Goal: Use online tool/utility

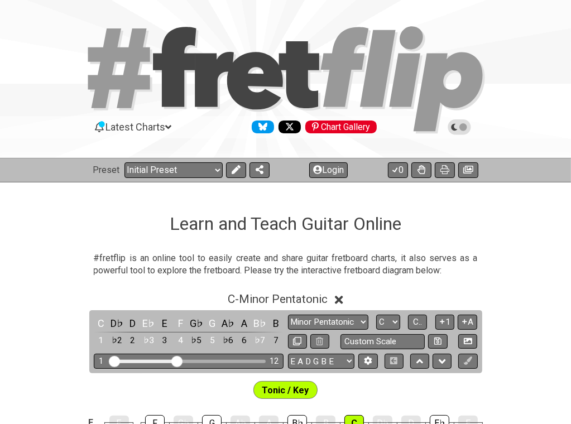
drag, startPoint x: 0, startPoint y: 0, endPoint x: 460, endPoint y: 299, distance: 548.4
click at [460, 299] on div "C - Minor Pentatonic" at bounding box center [285, 296] width 571 height 21
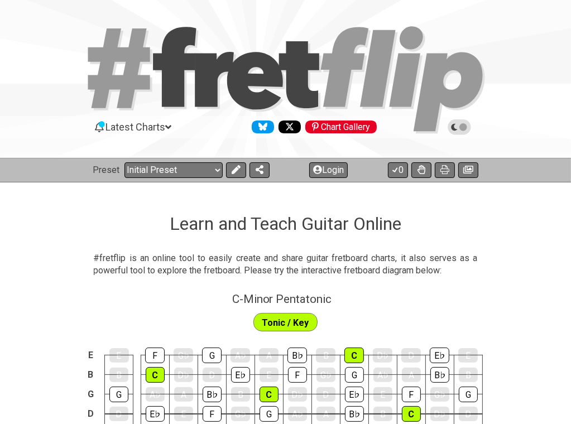
click at [460, 299] on div "C - Minor Pentatonic" at bounding box center [285, 296] width 571 height 20
select select "C"
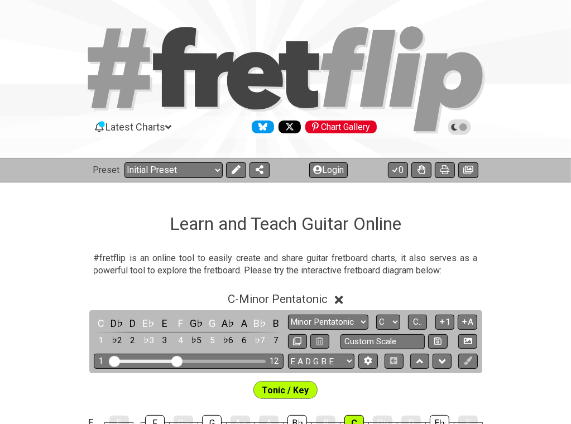
click at [461, 299] on div "C - Minor Pentatonic" at bounding box center [285, 296] width 571 height 21
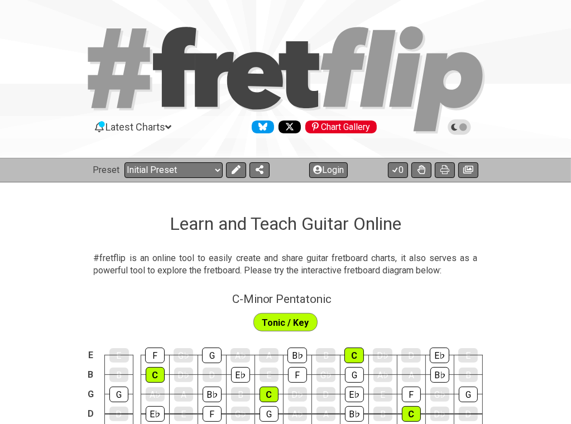
click at [460, 299] on div "C - Minor Pentatonic" at bounding box center [285, 296] width 571 height 20
select select "C"
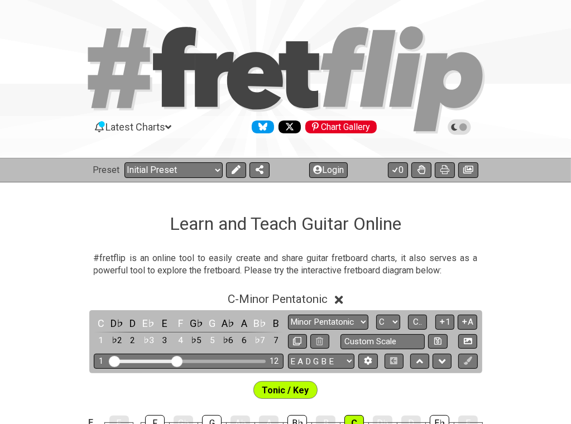
click at [460, 299] on div "C - Minor Pentatonic" at bounding box center [285, 296] width 571 height 21
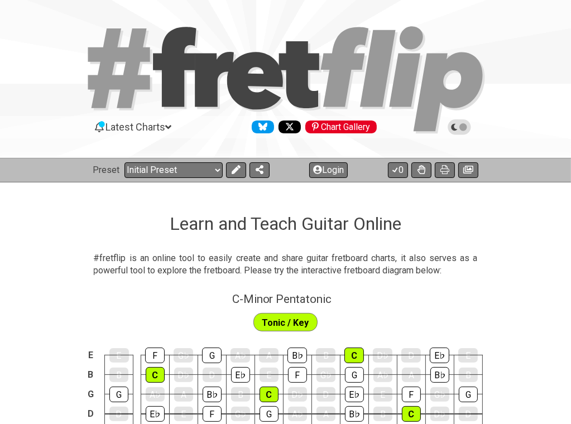
click at [460, 299] on div "C - Minor Pentatonic" at bounding box center [285, 296] width 571 height 20
select select "C"
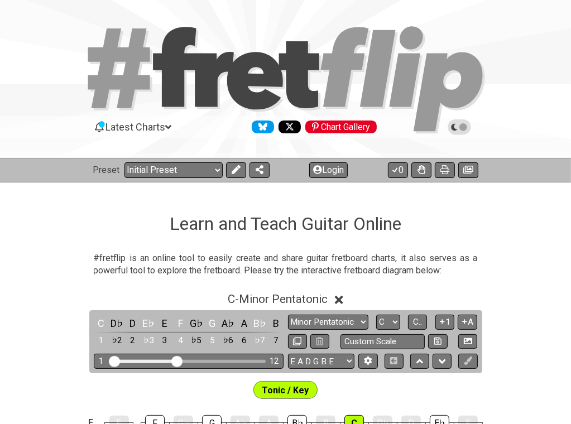
click at [460, 299] on div "C - Minor Pentatonic" at bounding box center [285, 296] width 571 height 21
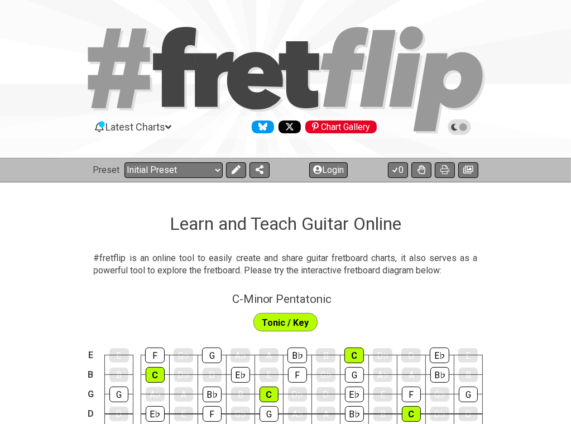
click at [460, 299] on div "C - Minor Pentatonic" at bounding box center [285, 296] width 571 height 20
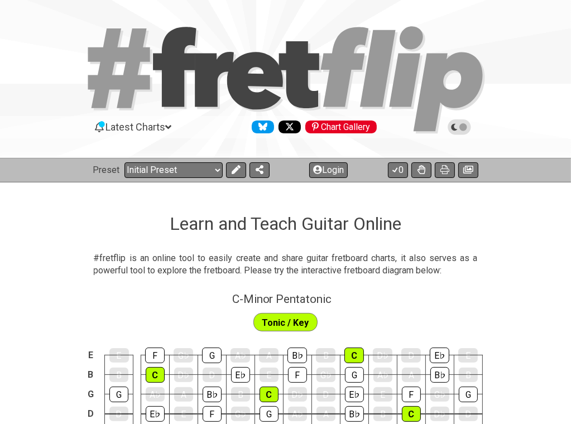
select select "C"
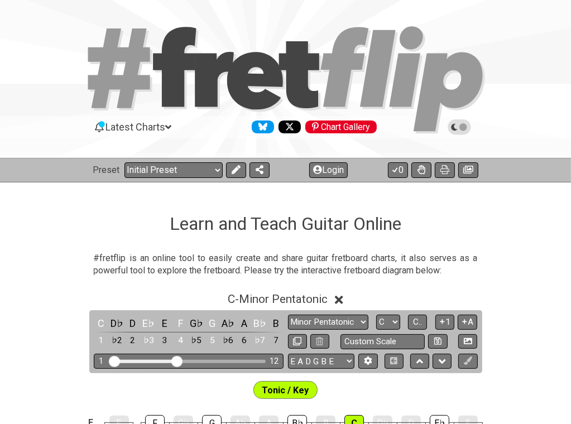
click at [460, 299] on div "C - Minor Pentatonic" at bounding box center [285, 296] width 571 height 21
select select "C"
click at [460, 299] on div "C - Minor Pentatonic" at bounding box center [285, 296] width 571 height 21
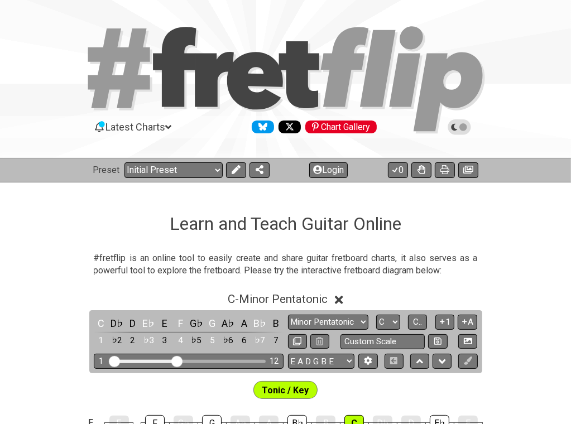
select select "C"
click at [460, 299] on div "C - Minor Pentatonic" at bounding box center [285, 296] width 571 height 21
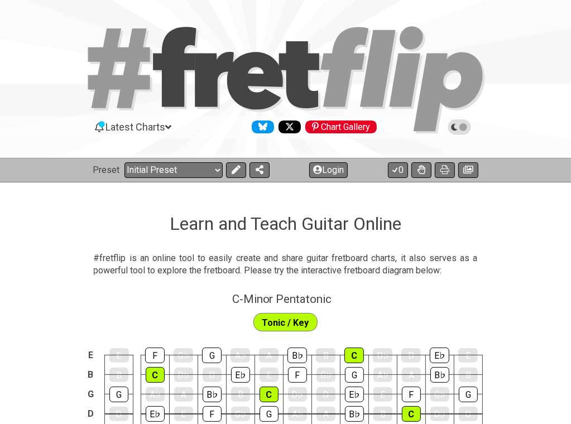
click at [469, 298] on div "C - Minor Pentatonic" at bounding box center [285, 296] width 571 height 20
select select "C"
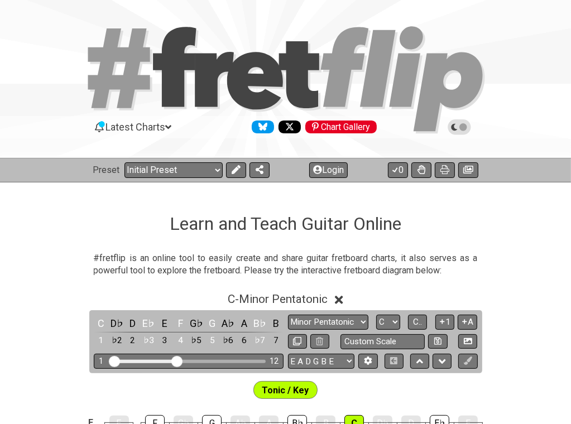
click at [469, 298] on div "C - Minor Pentatonic" at bounding box center [285, 296] width 571 height 21
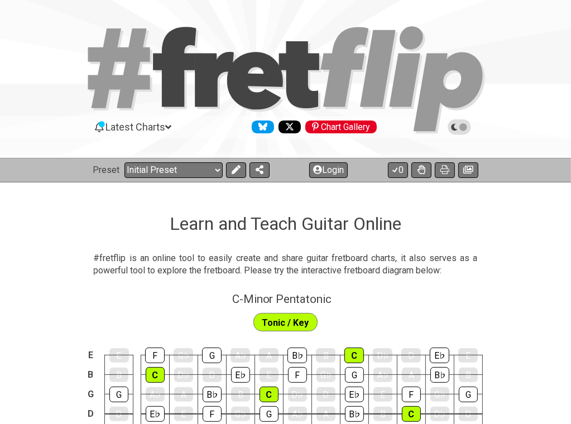
click at [469, 298] on div "C - Minor Pentatonic" at bounding box center [285, 296] width 571 height 20
select select "C"
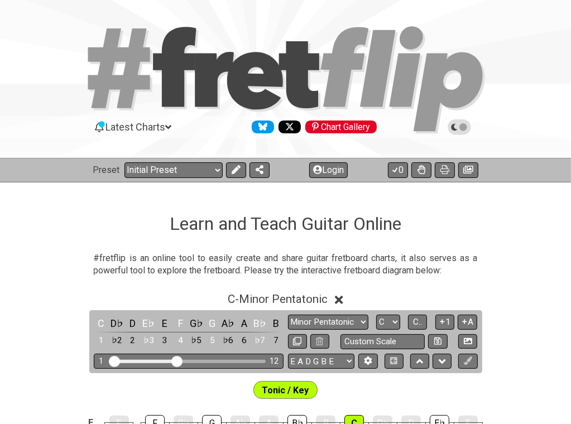
click at [469, 298] on div "C - Minor Pentatonic" at bounding box center [285, 296] width 571 height 21
select select "C"
click at [469, 298] on div "C - Minor Pentatonic" at bounding box center [285, 296] width 571 height 21
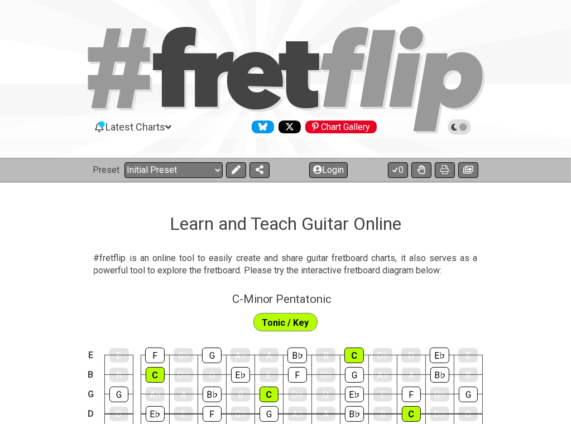
click at [469, 298] on div "C - Minor Pentatonic" at bounding box center [285, 296] width 571 height 20
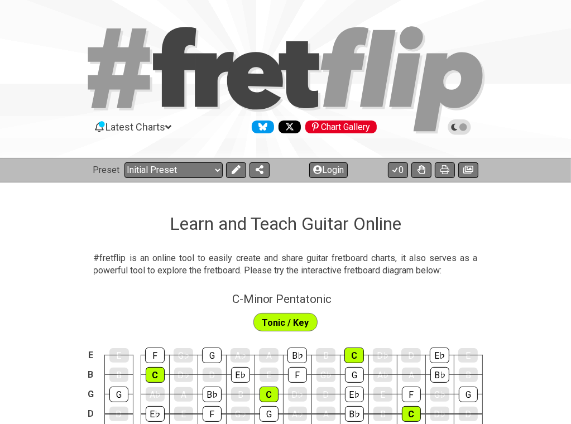
click at [469, 298] on div "C - Minor Pentatonic" at bounding box center [285, 296] width 571 height 20
